Goal: Check status

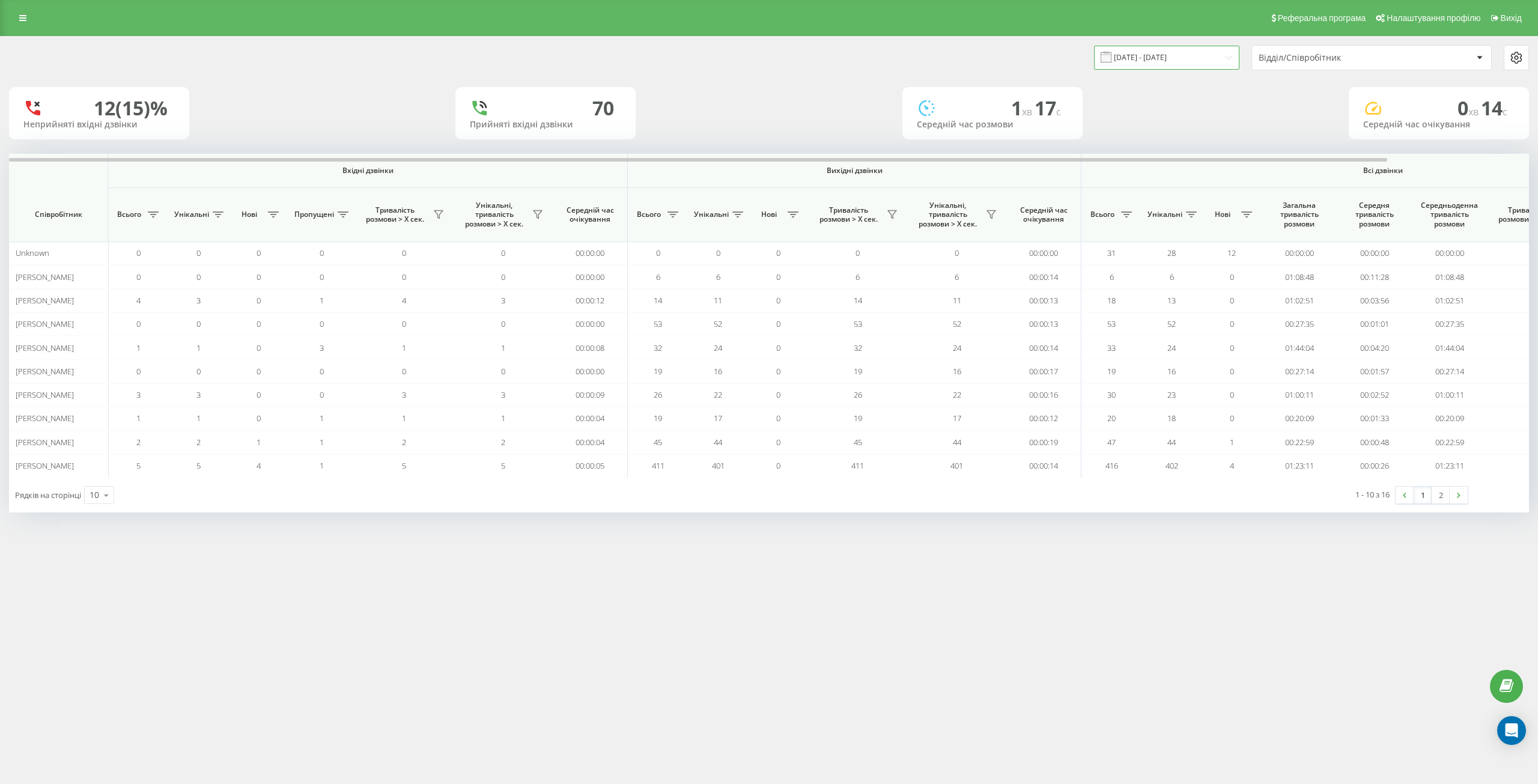
click at [1183, 53] on input "[DATE] - [DATE]" at bounding box center [1166, 57] width 146 height 24
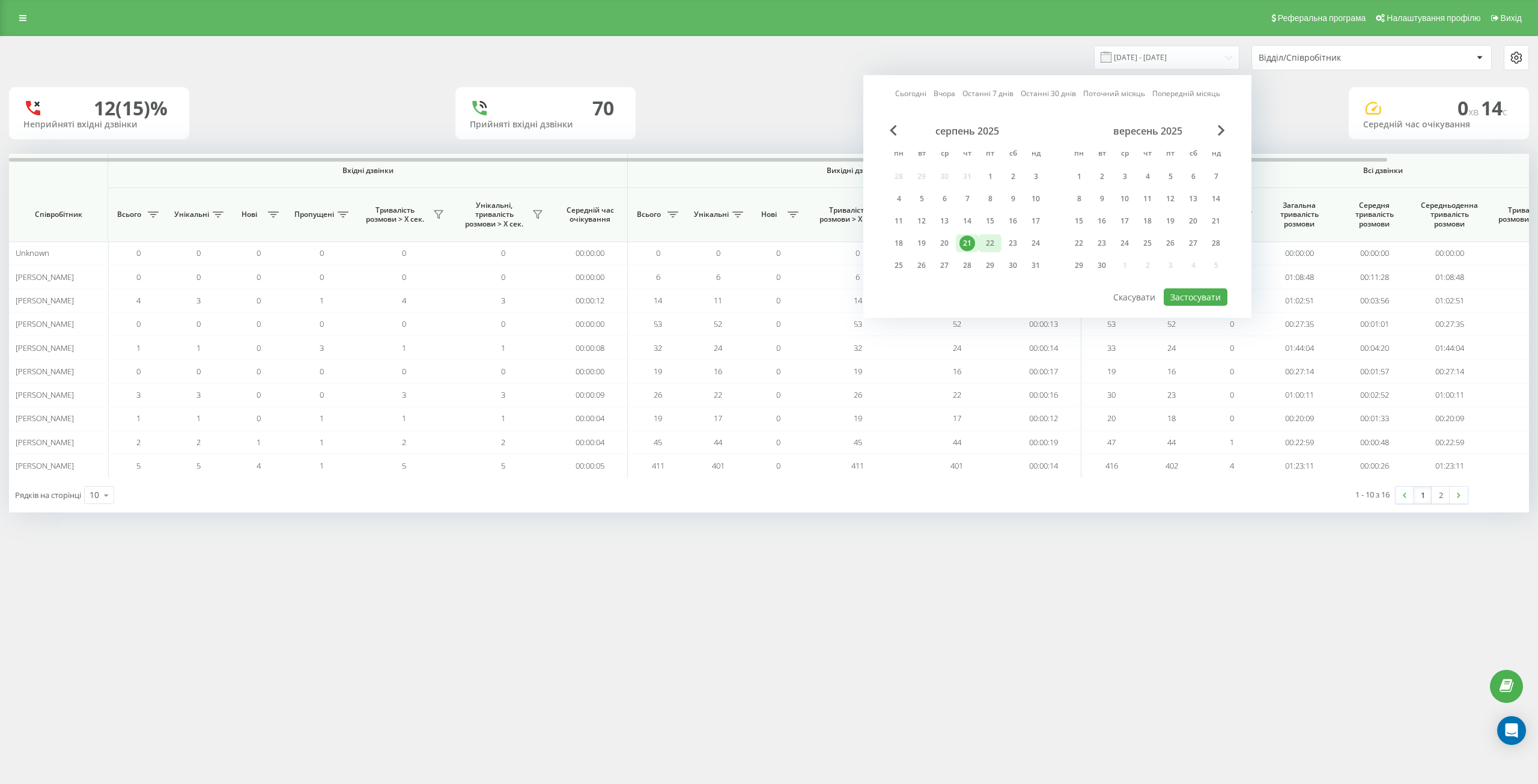
click at [987, 243] on div "22" at bounding box center [990, 243] width 15 height 15
click at [1191, 296] on button "Застосувати" at bounding box center [1195, 296] width 64 height 17
type input "[DATE] - [DATE]"
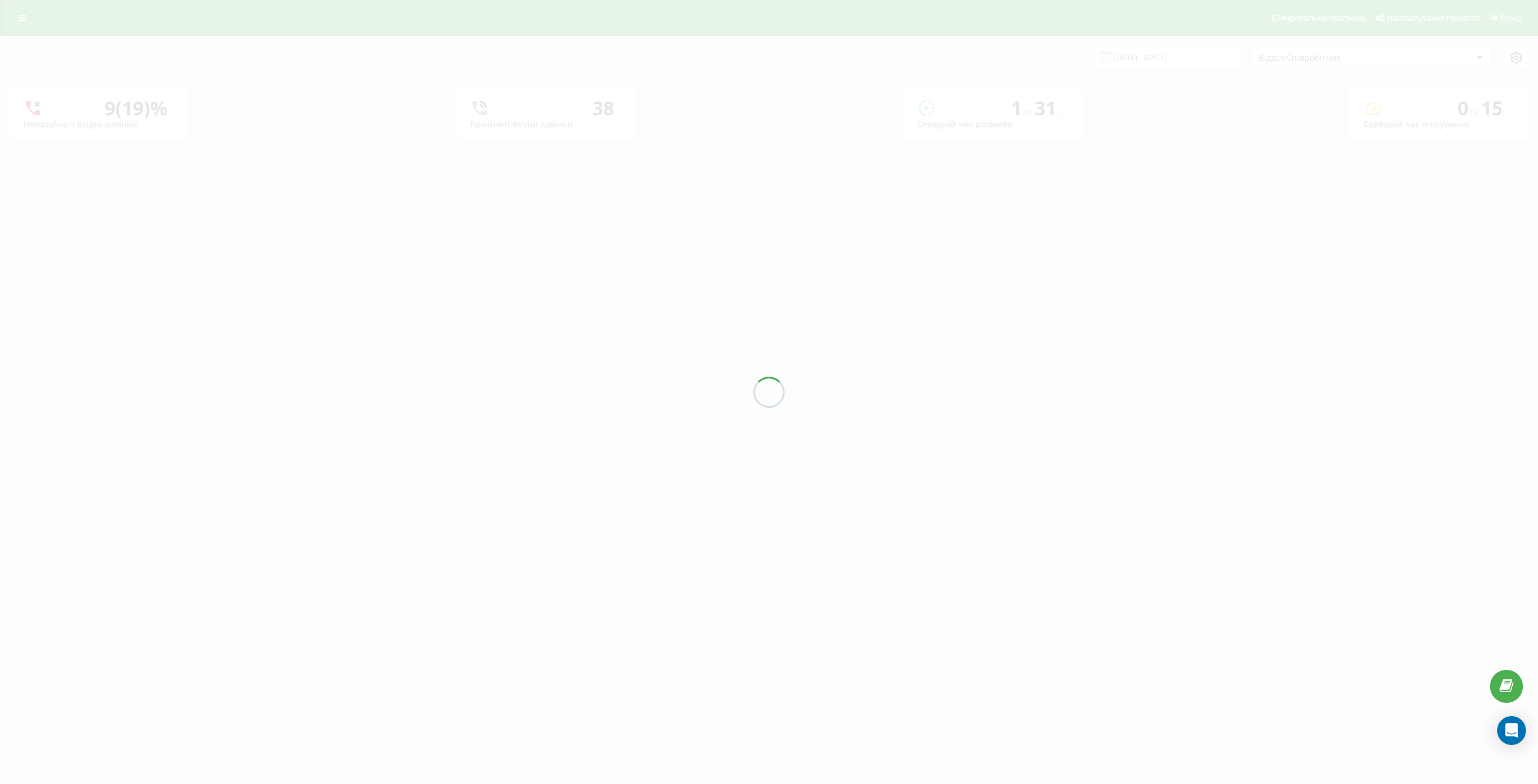
click at [1273, 63] on div at bounding box center [769, 392] width 1538 height 784
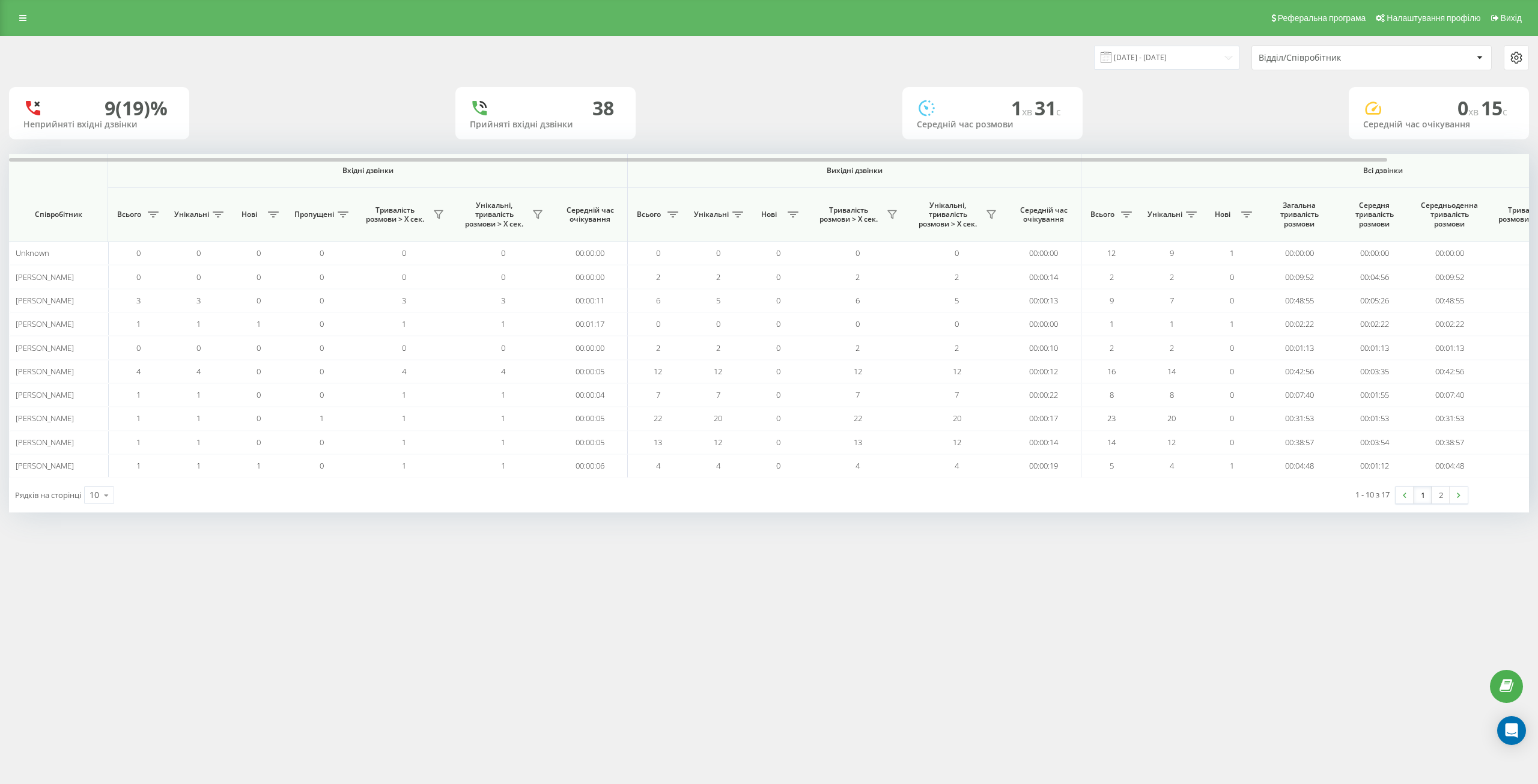
drag, startPoint x: 1286, startPoint y: 59, endPoint x: 1287, endPoint y: 66, distance: 7.1
click at [1287, 59] on div "Відділ/Співробітник" at bounding box center [1331, 58] width 144 height 10
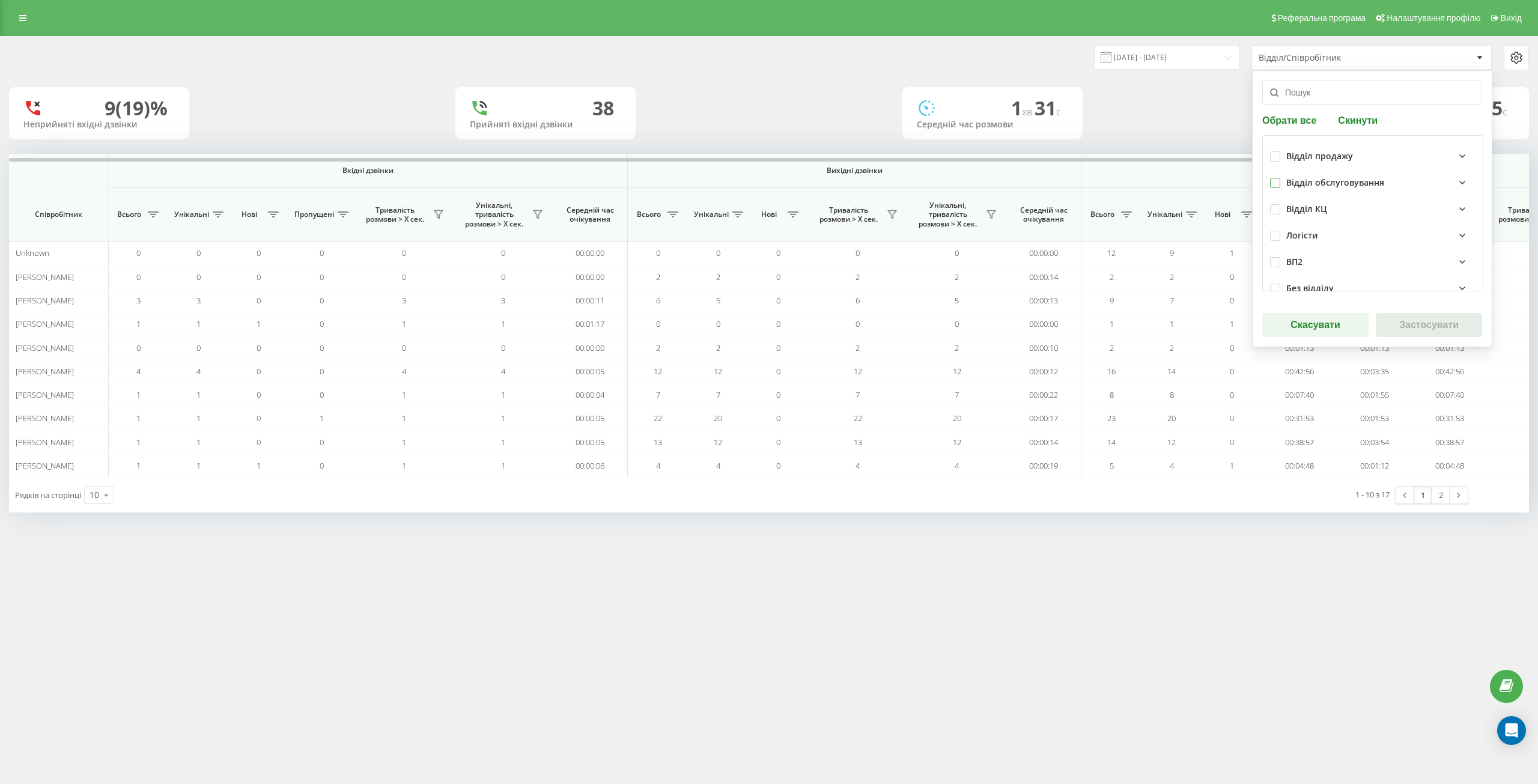
click at [1273, 178] on label at bounding box center [1275, 178] width 10 height 0
checkbox input "true"
click at [1410, 329] on button "Застосувати" at bounding box center [1429, 325] width 107 height 24
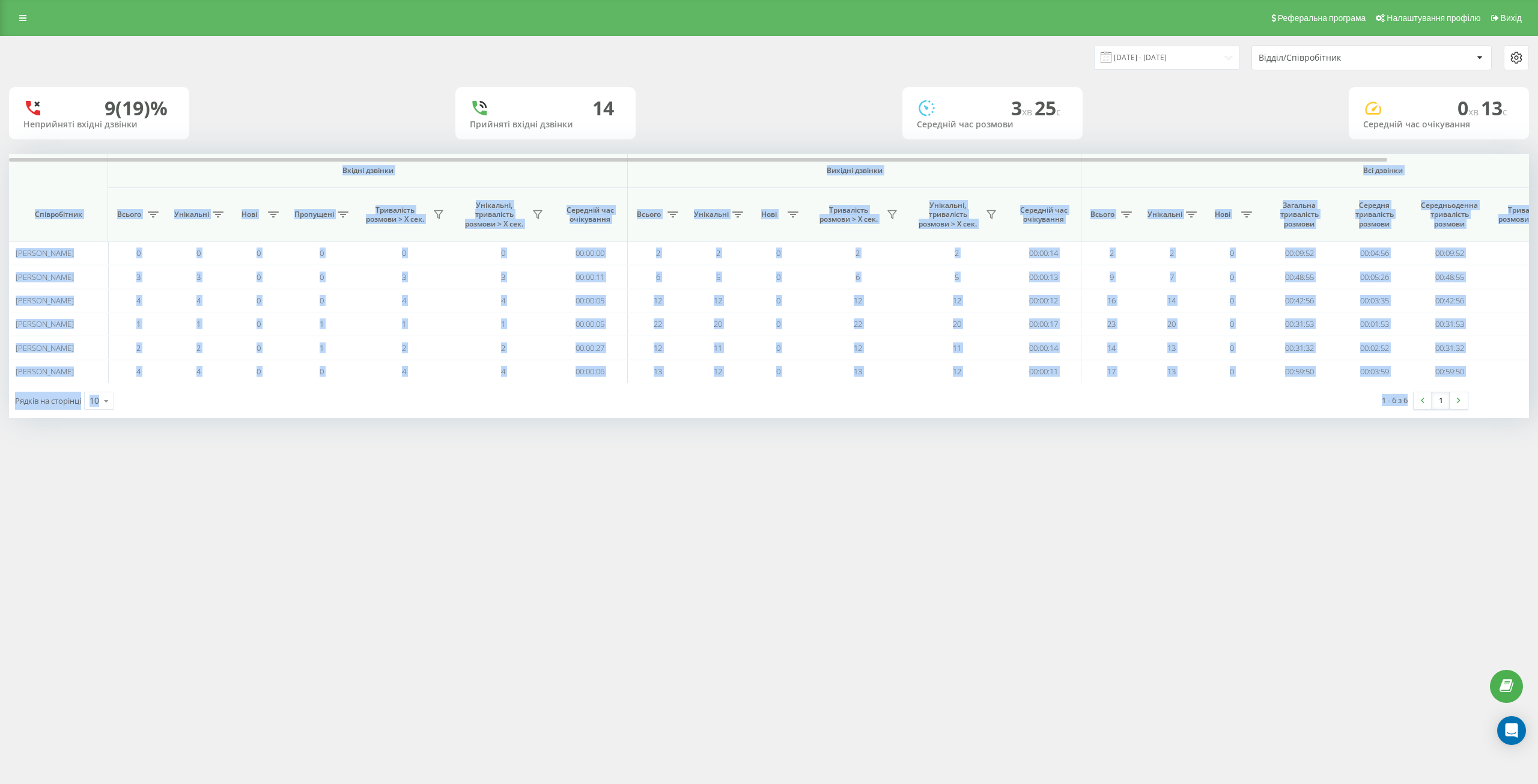
drag, startPoint x: 62, startPoint y: 194, endPoint x: 1410, endPoint y: 416, distance: 1366.2
click at [1410, 416] on div "Вхідні дзвінки Вихідні дзвінки Всі дзвінки Співробітник Всього Унікальні Нові П…" at bounding box center [769, 286] width 1520 height 264
copy div "Loremi dolorsi Ametcon adipisc Eli seddoei Temporincidi Utlabo Etdolorem Aliq E…"
